Goal: Task Accomplishment & Management: Manage account settings

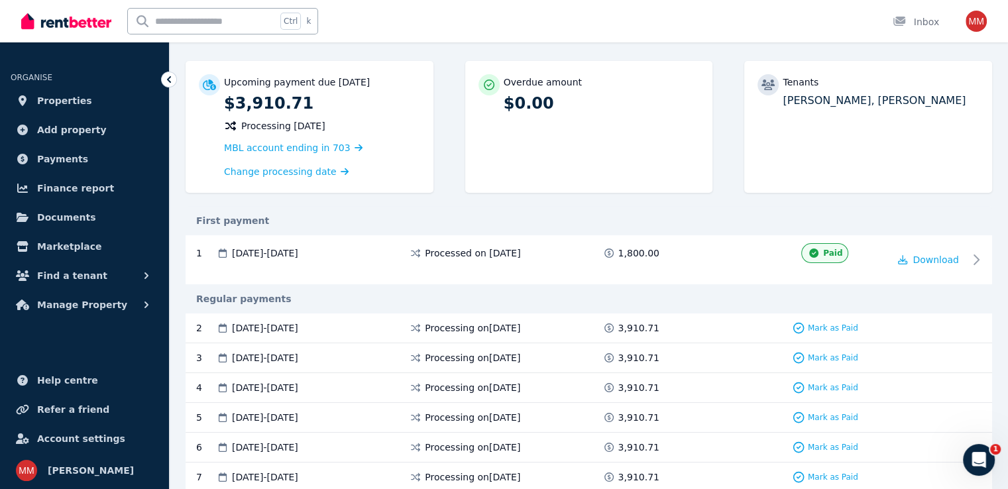
scroll to position [117, 0]
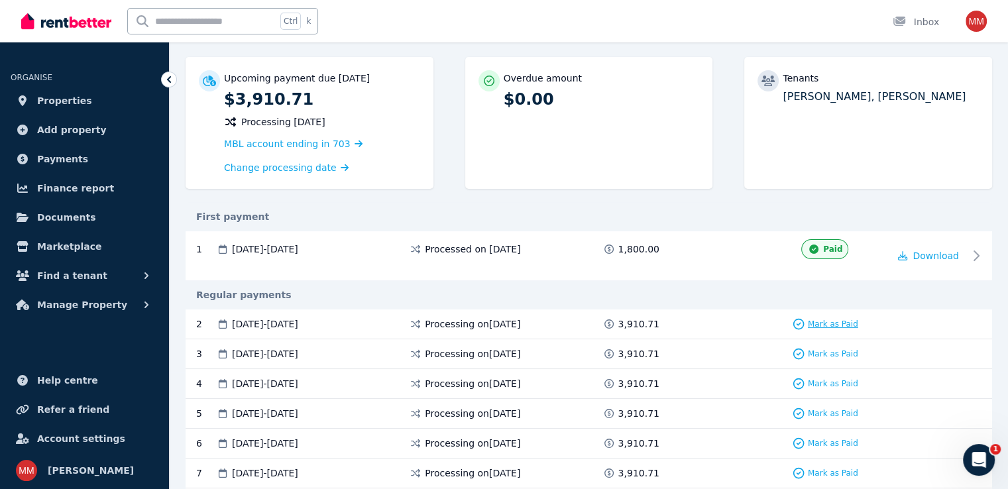
click at [816, 319] on span "Mark as Paid" at bounding box center [833, 324] width 50 height 11
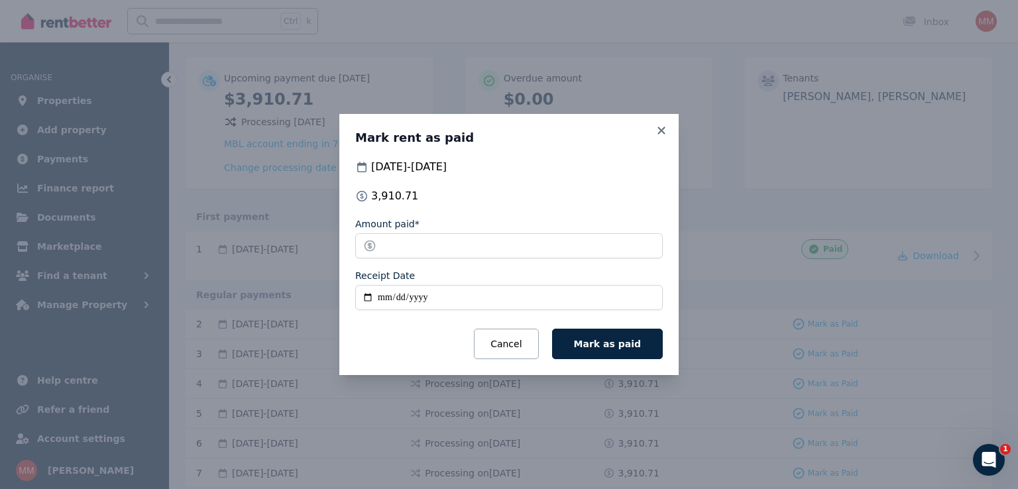
click at [378, 305] on input "Receipt Date" at bounding box center [508, 297] width 307 height 25
type input "**********"
click at [363, 300] on input "**********" at bounding box center [508, 297] width 307 height 25
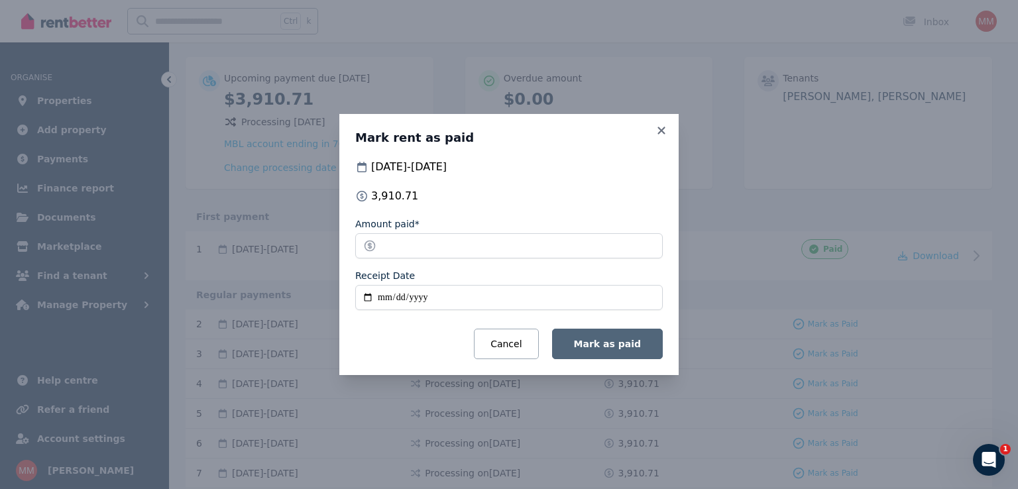
click at [609, 333] on button "Mark as paid" at bounding box center [607, 344] width 111 height 30
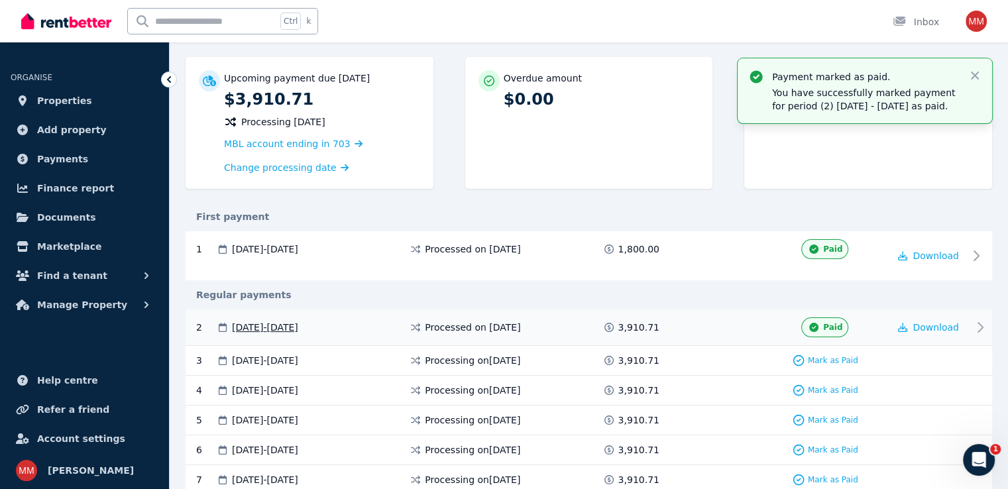
click at [983, 324] on icon at bounding box center [980, 327] width 16 height 16
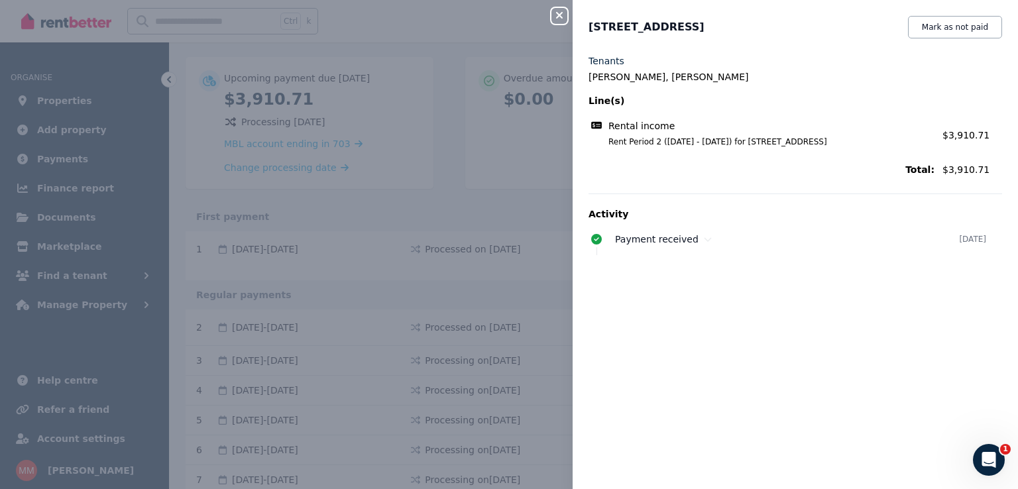
click at [557, 19] on icon "button" at bounding box center [559, 15] width 16 height 11
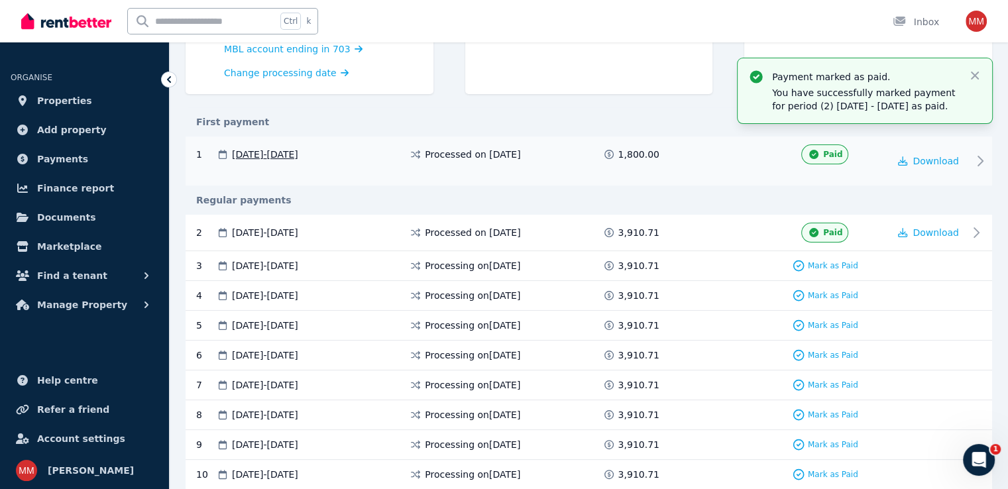
scroll to position [211, 0]
click at [62, 158] on span "Payments" at bounding box center [62, 159] width 51 height 16
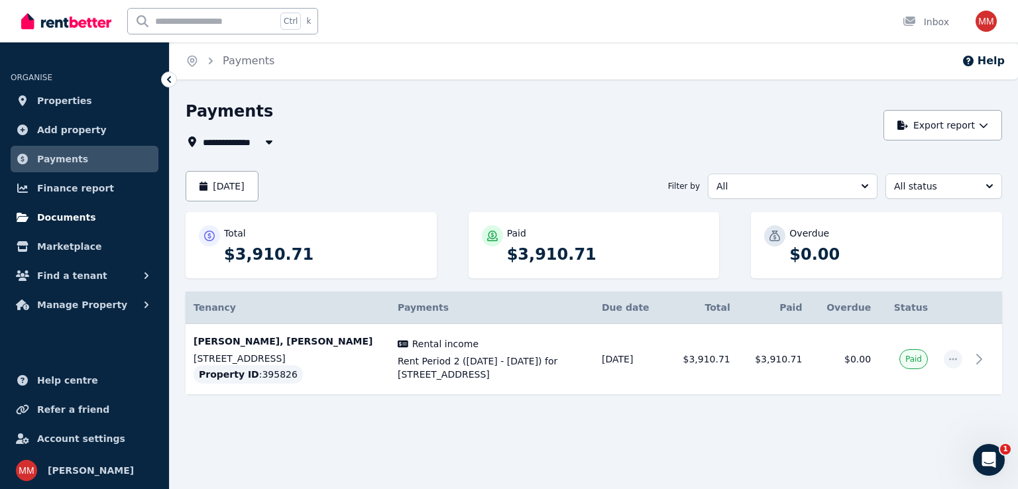
click at [62, 217] on span "Documents" at bounding box center [66, 217] width 59 height 16
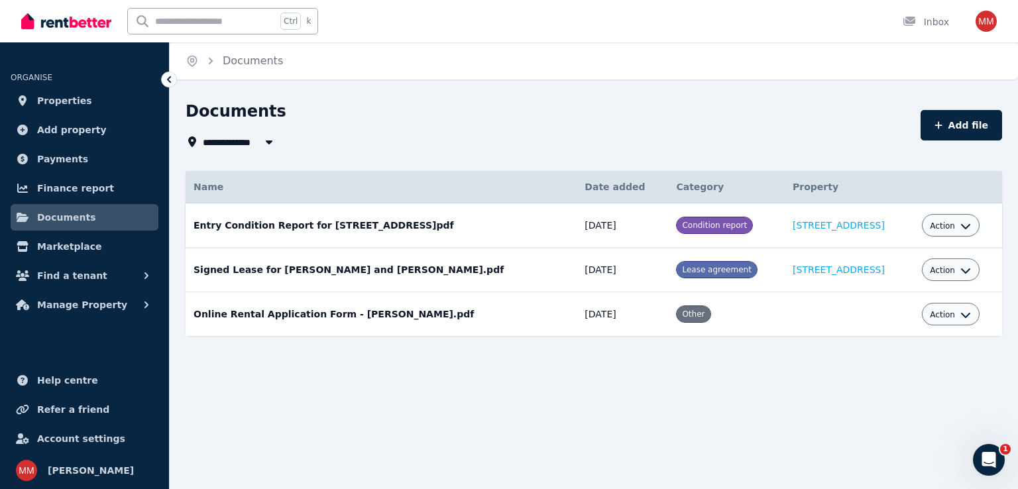
click at [386, 230] on td "Entry Condition Report for [STREET_ADDRESS]pdf Date added: [DATE] Category: Con…" at bounding box center [381, 225] width 391 height 44
click at [939, 227] on span "Action" at bounding box center [942, 226] width 25 height 11
click at [880, 223] on td "[STREET_ADDRESS]" at bounding box center [849, 225] width 129 height 44
click at [816, 220] on link "[STREET_ADDRESS]" at bounding box center [838, 225] width 92 height 11
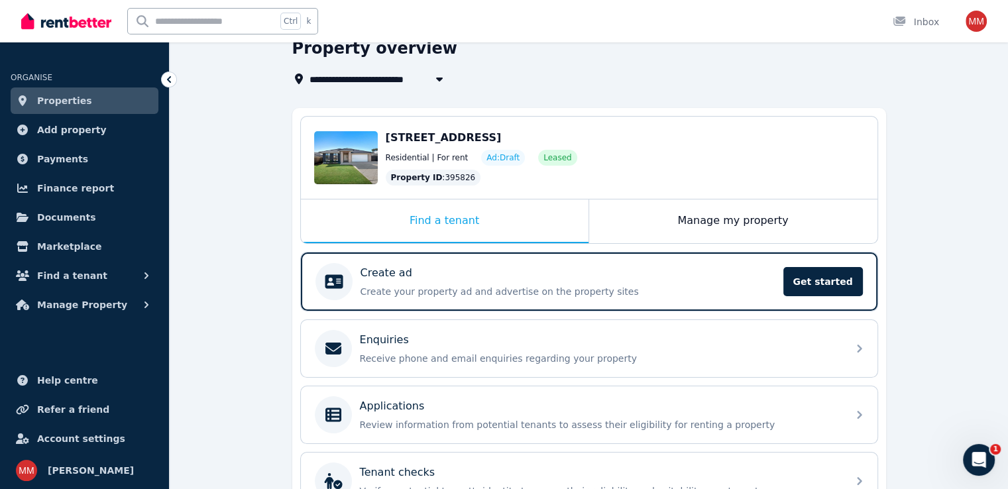
scroll to position [19, 0]
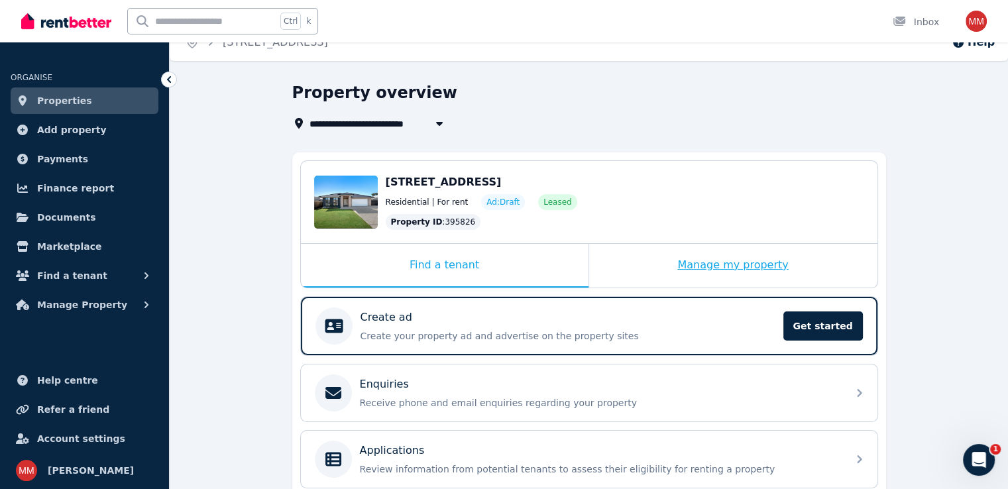
click at [716, 266] on div "Manage my property" at bounding box center [733, 266] width 288 height 44
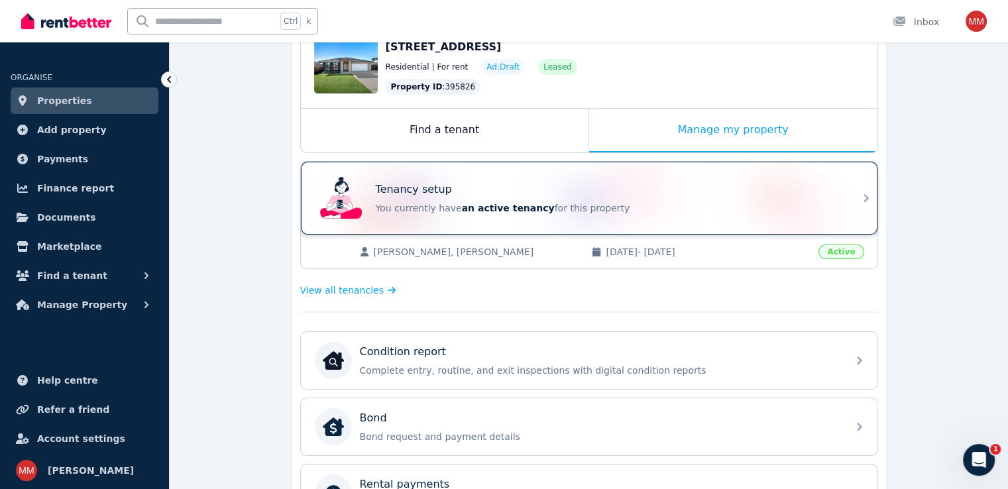
scroll to position [161, 0]
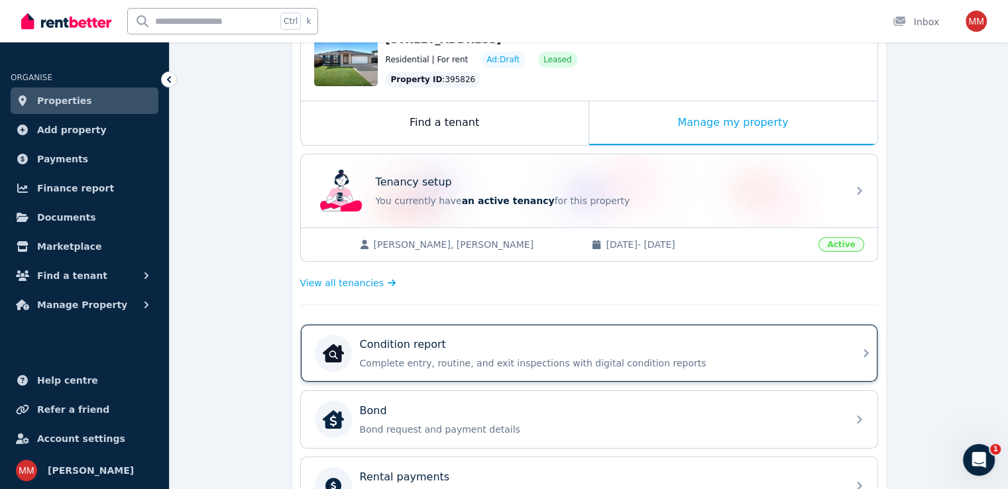
click at [591, 353] on div "Condition report Complete entry, routine, and exit inspections with digital con…" at bounding box center [600, 353] width 480 height 33
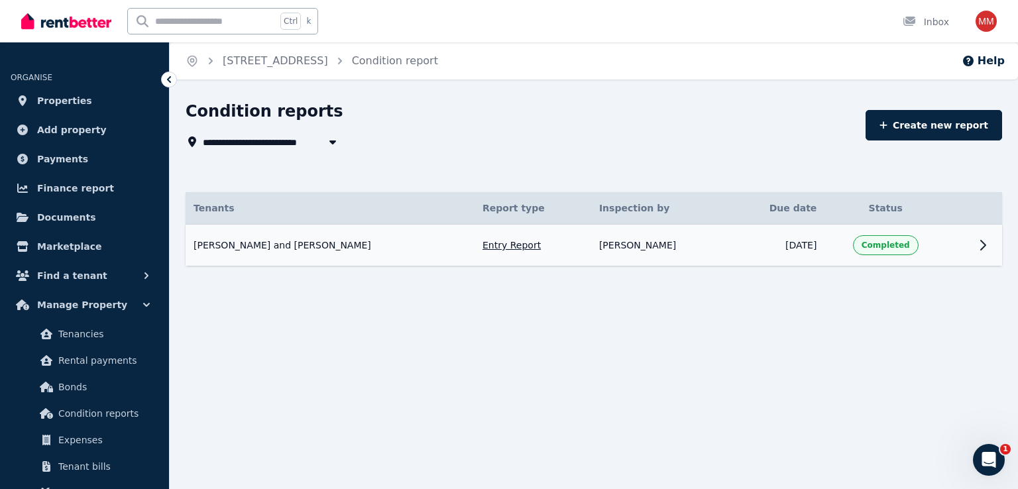
click at [498, 252] on td "Entry Report" at bounding box center [532, 246] width 117 height 42
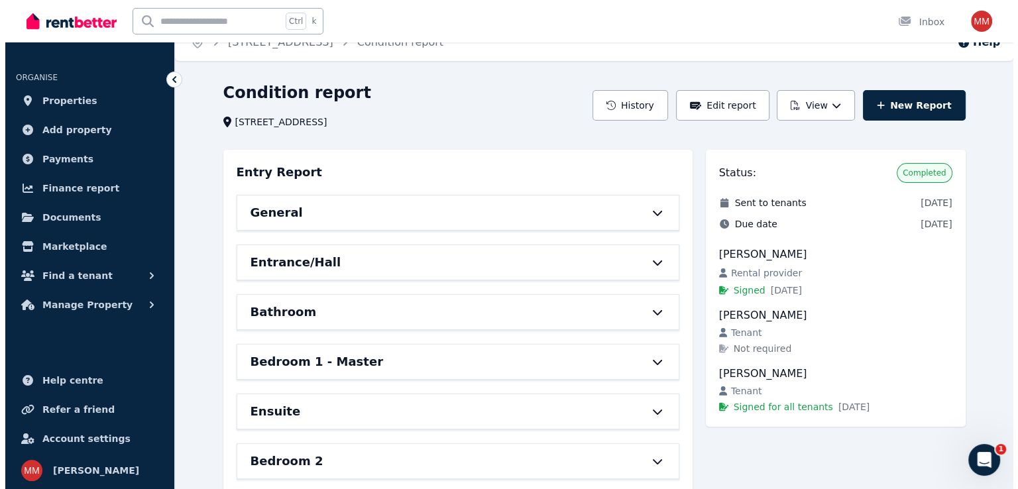
scroll to position [19, 0]
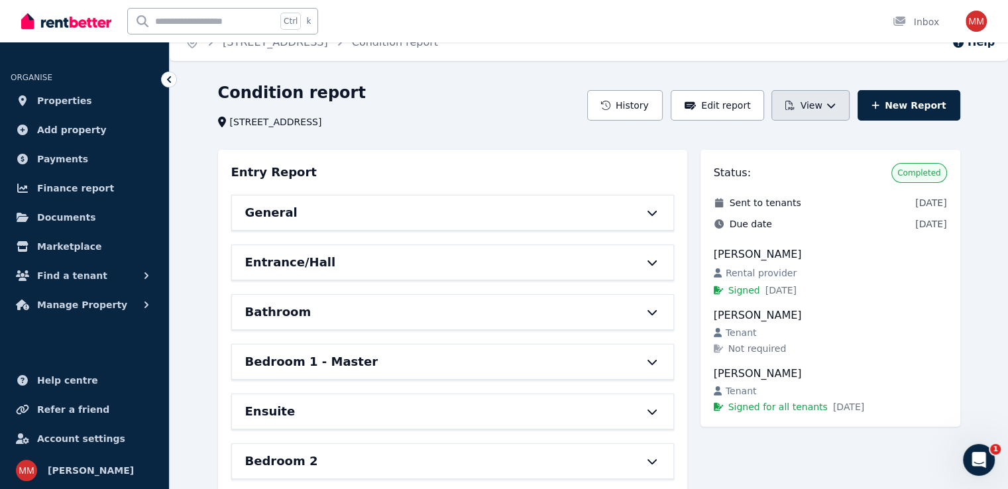
click at [836, 99] on button "View" at bounding box center [810, 105] width 78 height 30
click at [792, 136] on p "View report" at bounding box center [762, 140] width 64 height 13
